Goal: Find specific page/section: Find specific page/section

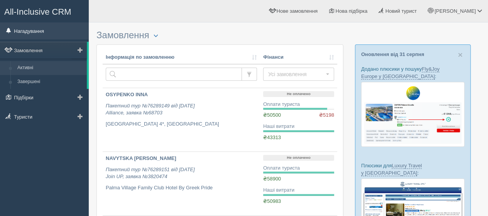
click at [33, 31] on link "Нагадування" at bounding box center [44, 30] width 89 height 17
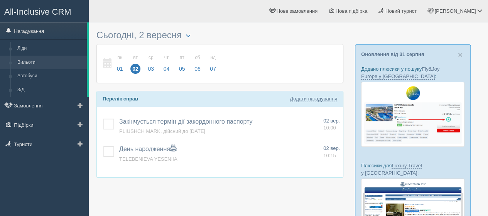
click at [31, 63] on link "Вильоти" at bounding box center [50, 63] width 73 height 14
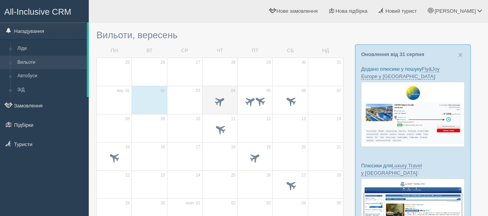
click at [210, 89] on td "04" at bounding box center [219, 100] width 35 height 28
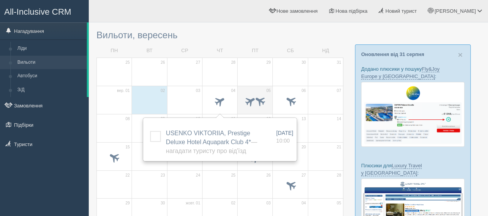
click at [251, 91] on td "05" at bounding box center [255, 100] width 35 height 28
